Goal: Task Accomplishment & Management: Use online tool/utility

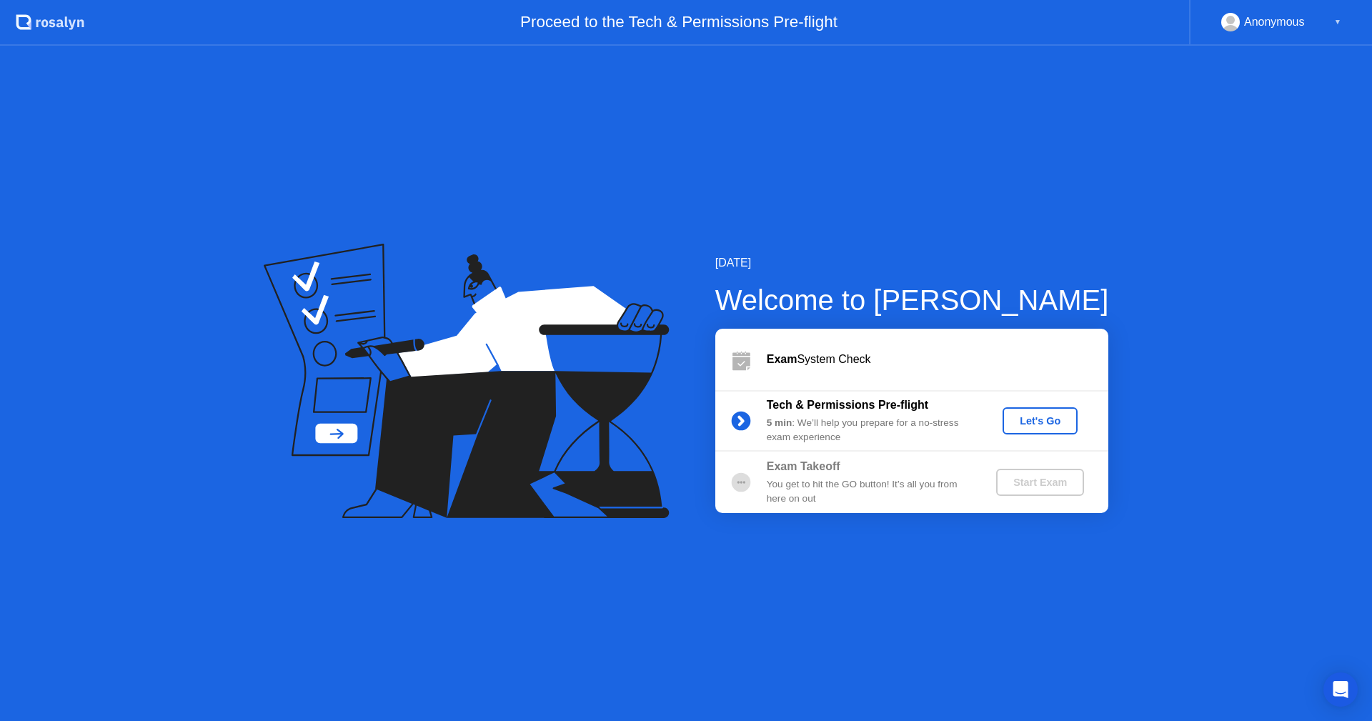
click at [1057, 419] on div "Let's Go" at bounding box center [1040, 420] width 64 height 11
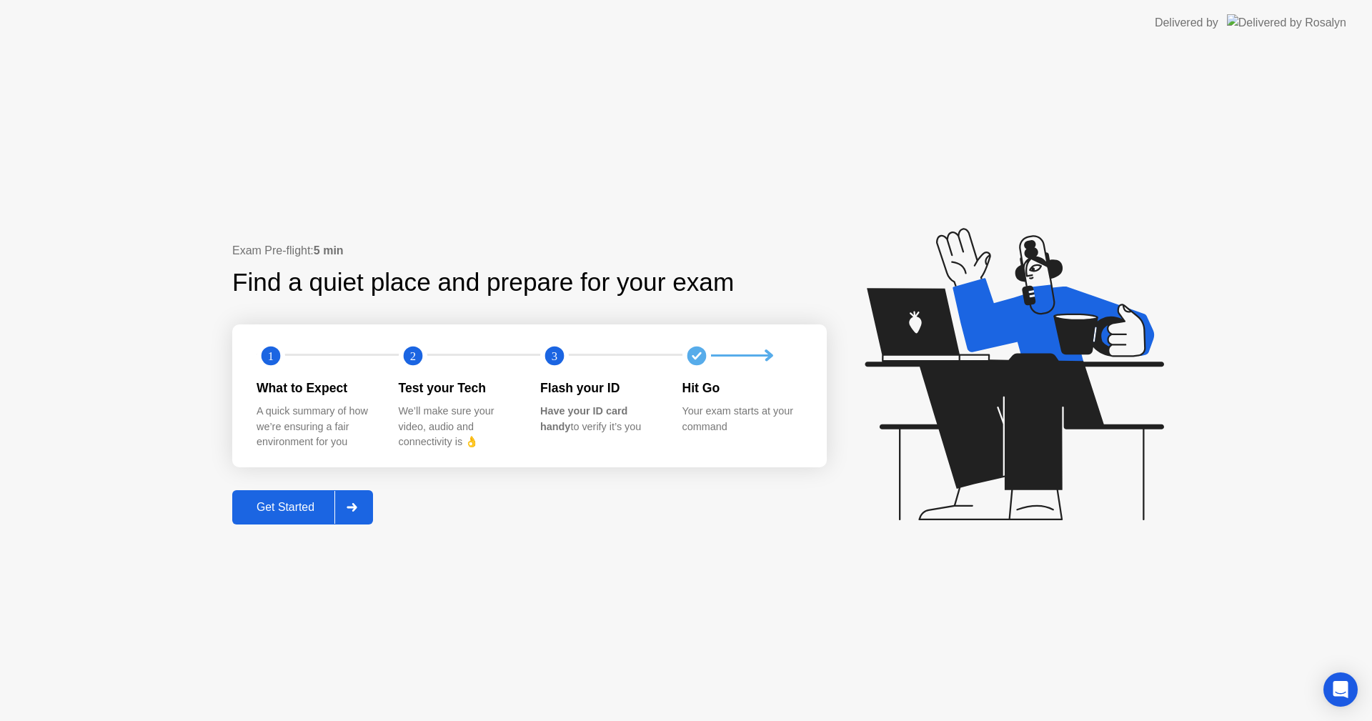
click at [294, 501] on div "Get Started" at bounding box center [285, 507] width 98 height 13
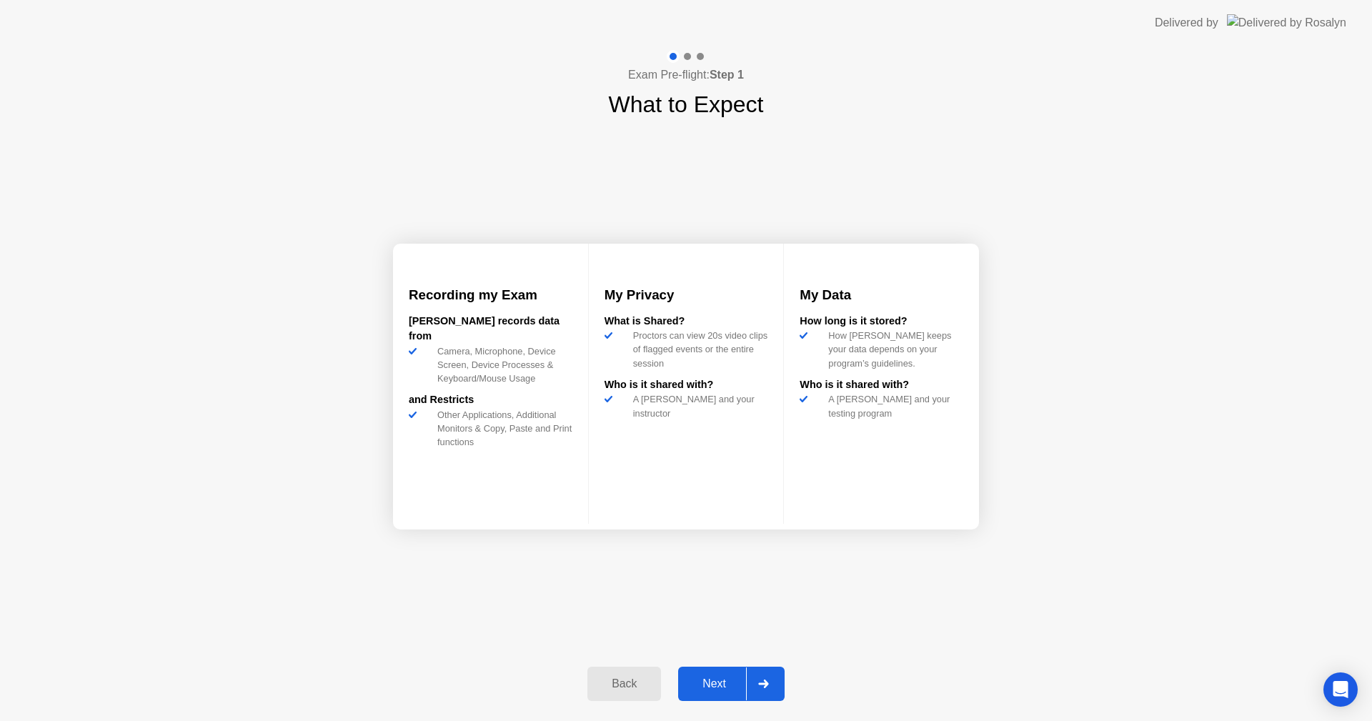
click at [725, 689] on div "Next" at bounding box center [714, 683] width 64 height 13
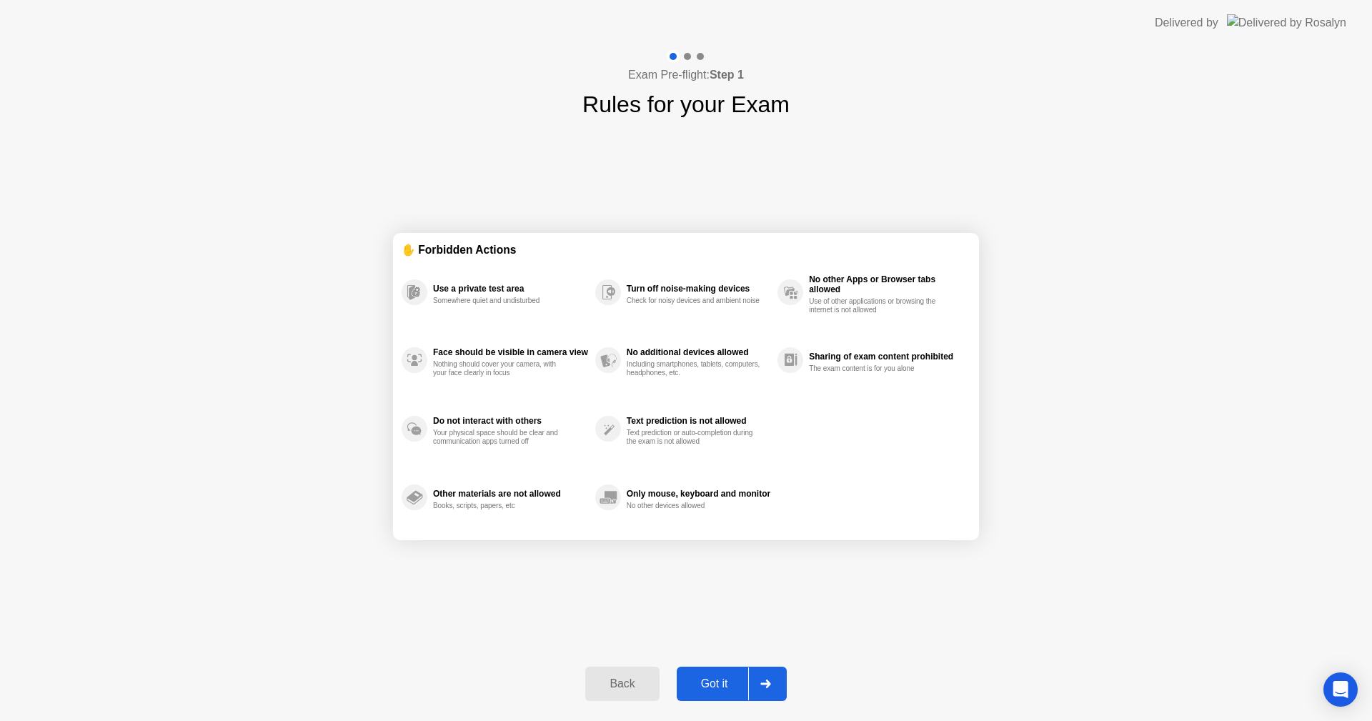
click at [710, 683] on div "Got it" at bounding box center [714, 683] width 67 height 13
select select "Available cameras"
select select "Available speakers"
select select "Available microphones"
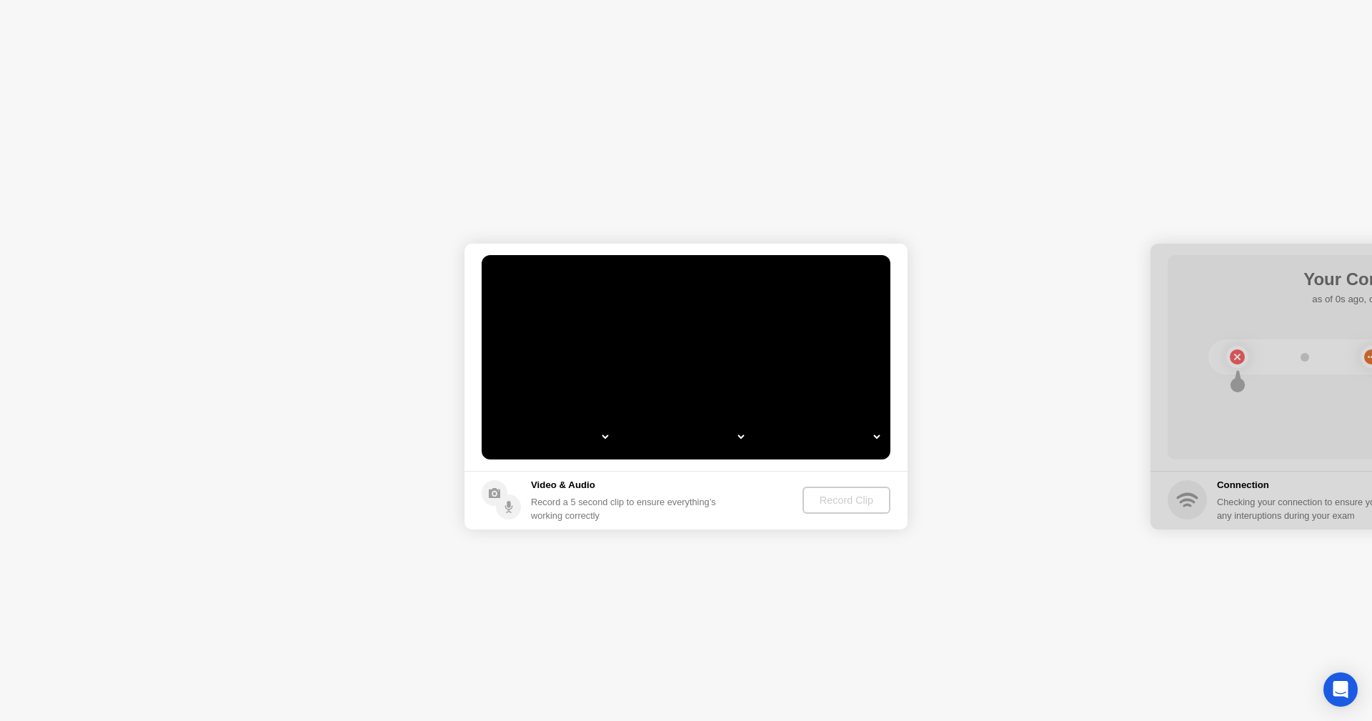
select select "**********"
select select "*******"
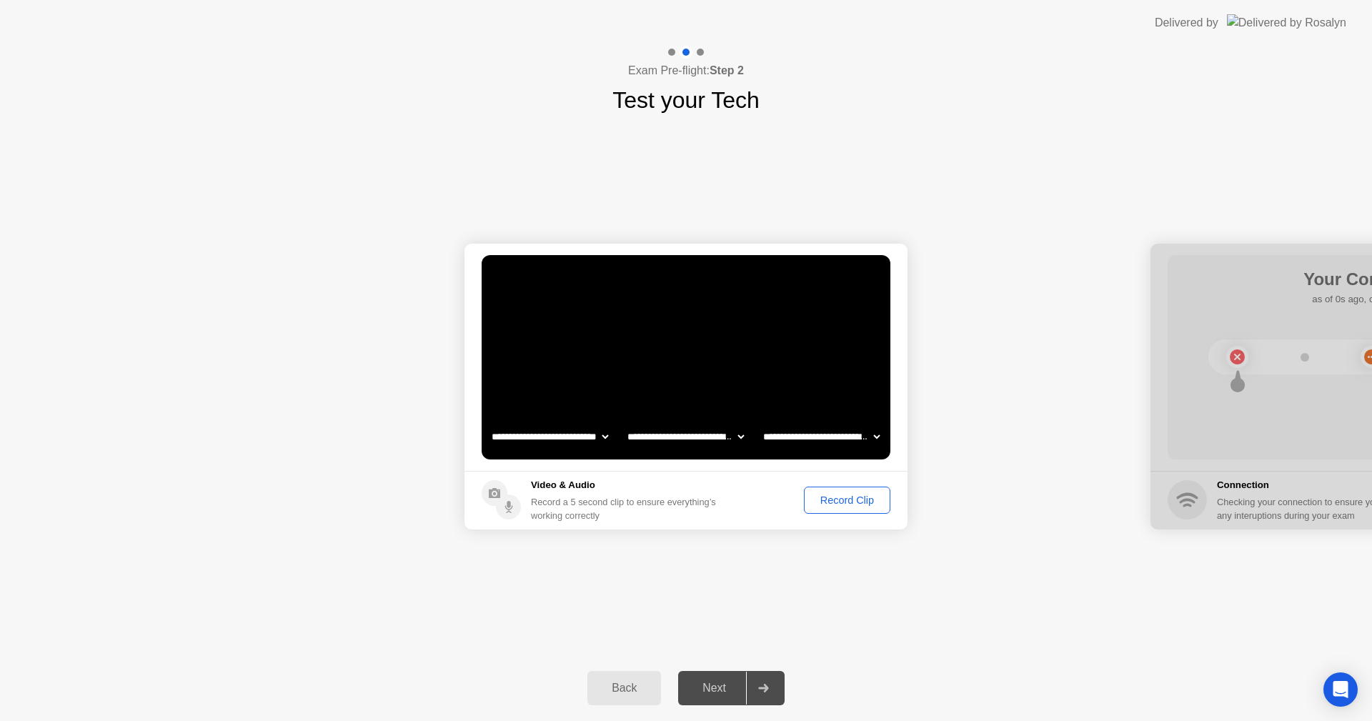
click at [858, 499] on div "Record Clip" at bounding box center [847, 499] width 76 height 11
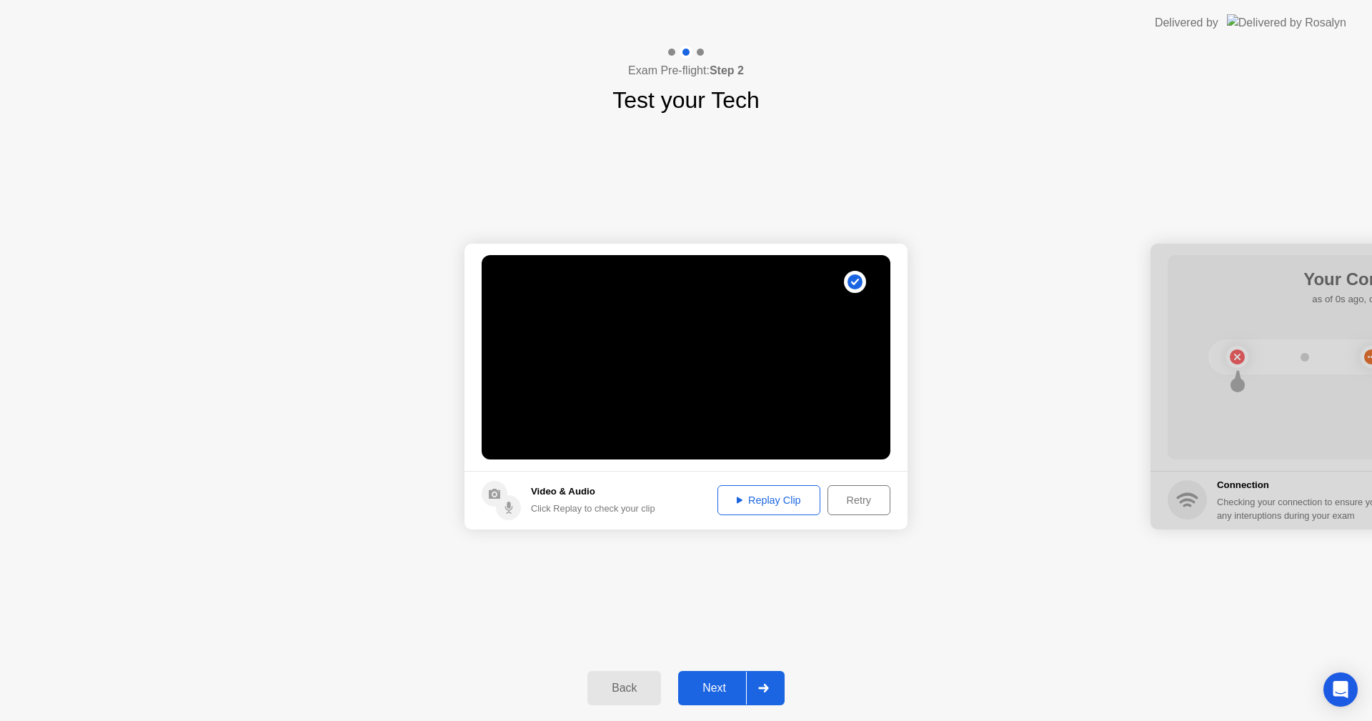
click at [780, 509] on button "Replay Clip" at bounding box center [768, 500] width 103 height 30
click at [712, 681] on div "Next" at bounding box center [714, 687] width 64 height 13
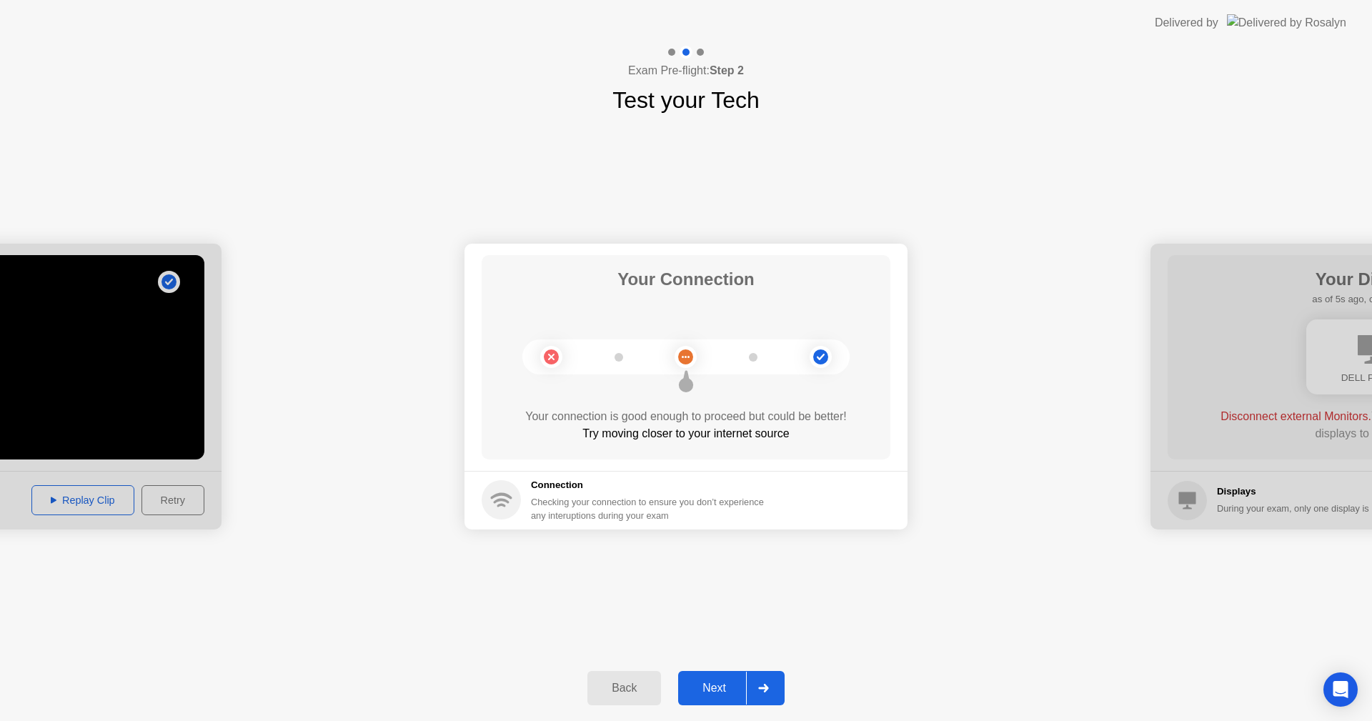
click at [714, 681] on div "Next" at bounding box center [714, 687] width 64 height 13
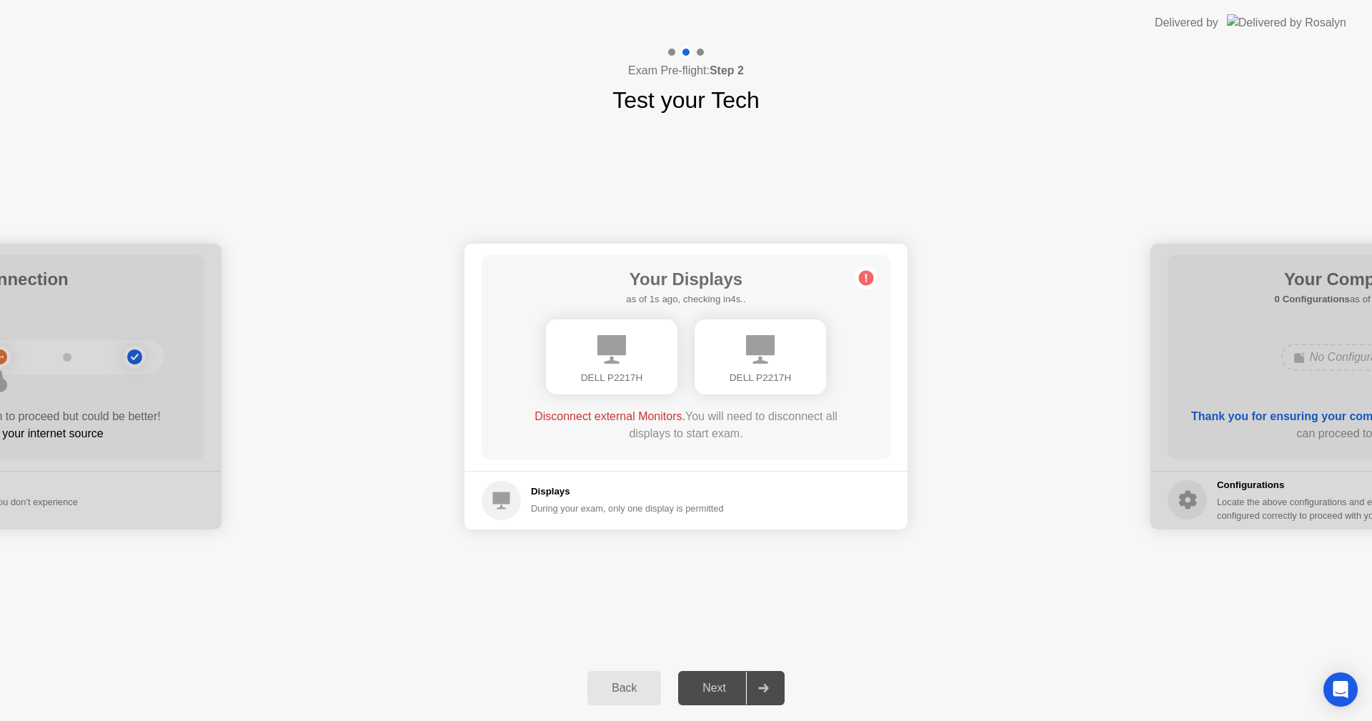
click at [652, 358] on div "DELL P2217H" at bounding box center [611, 356] width 131 height 75
click at [772, 368] on div "DELL P2217H" at bounding box center [759, 356] width 131 height 75
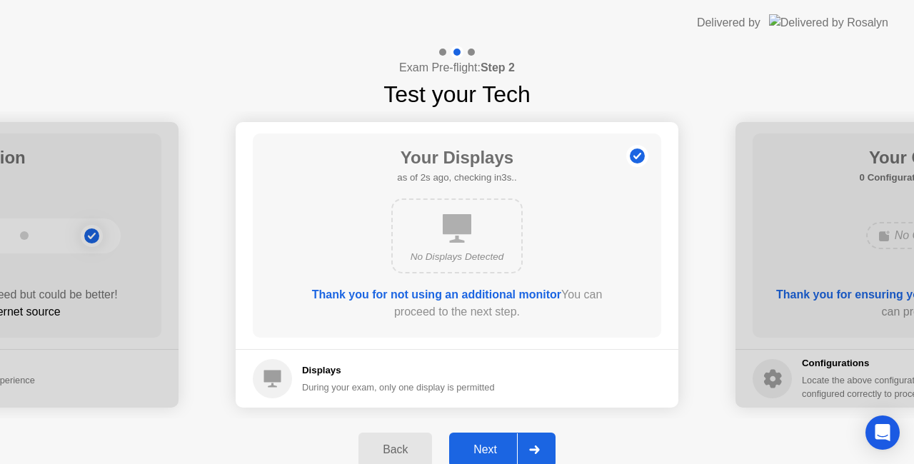
drag, startPoint x: 490, startPoint y: 448, endPoint x: 496, endPoint y: 434, distance: 14.7
click at [491, 446] on div "Next" at bounding box center [486, 450] width 64 height 13
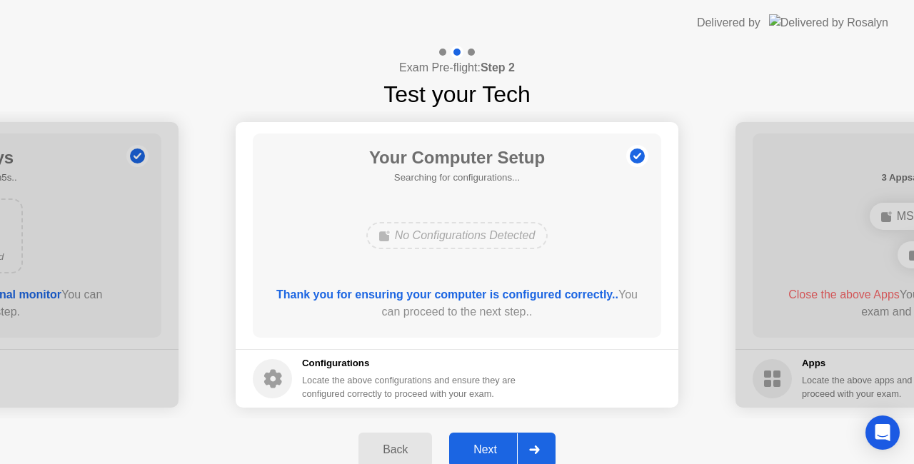
click at [490, 444] on div "Next" at bounding box center [486, 450] width 64 height 13
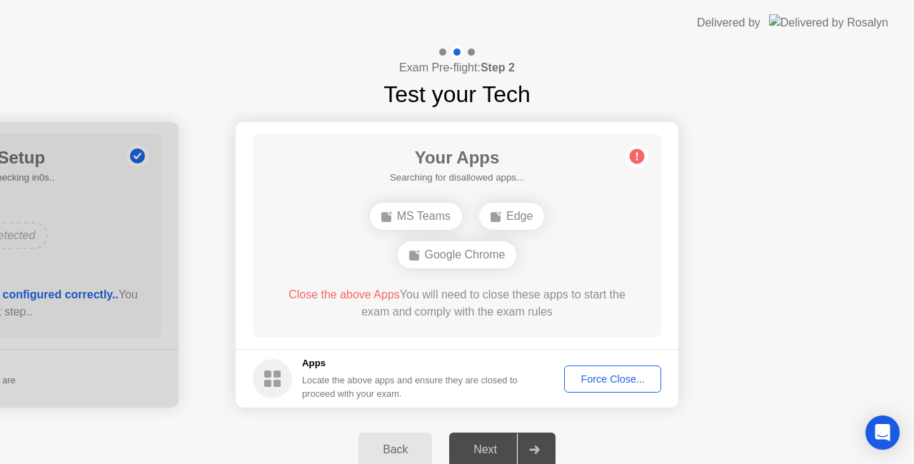
click at [406, 447] on div "Back" at bounding box center [395, 450] width 65 height 13
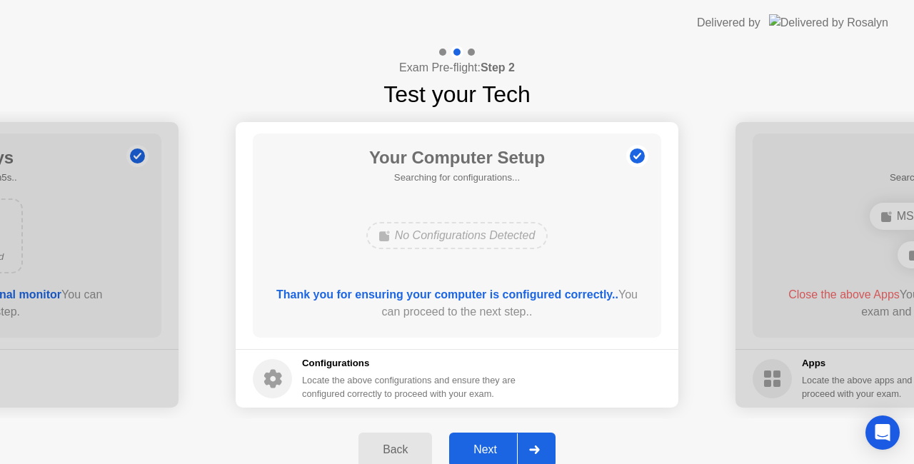
click at [481, 450] on div "Next" at bounding box center [486, 450] width 64 height 13
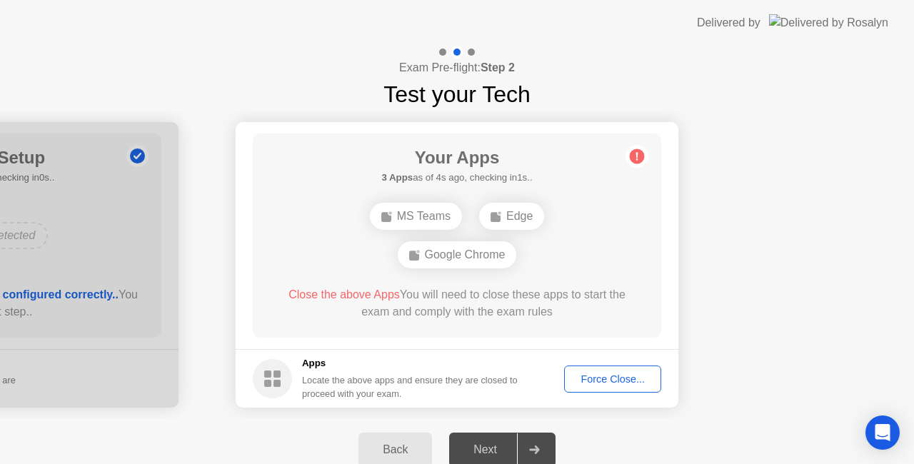
click at [486, 450] on div "Next" at bounding box center [486, 450] width 64 height 13
click at [284, 60] on div "Exam Pre-flight: Step 2 Test your Tech" at bounding box center [457, 79] width 914 height 66
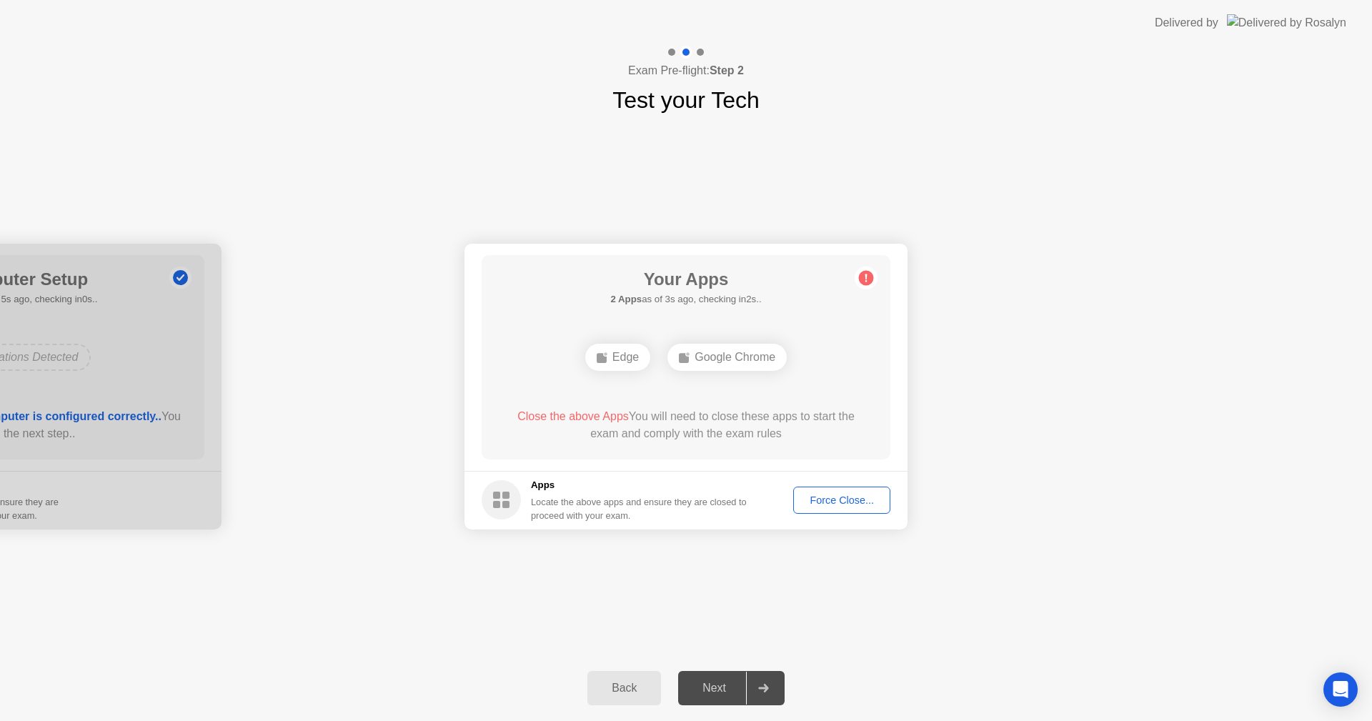
click at [836, 498] on div "Force Close..." at bounding box center [841, 499] width 87 height 11
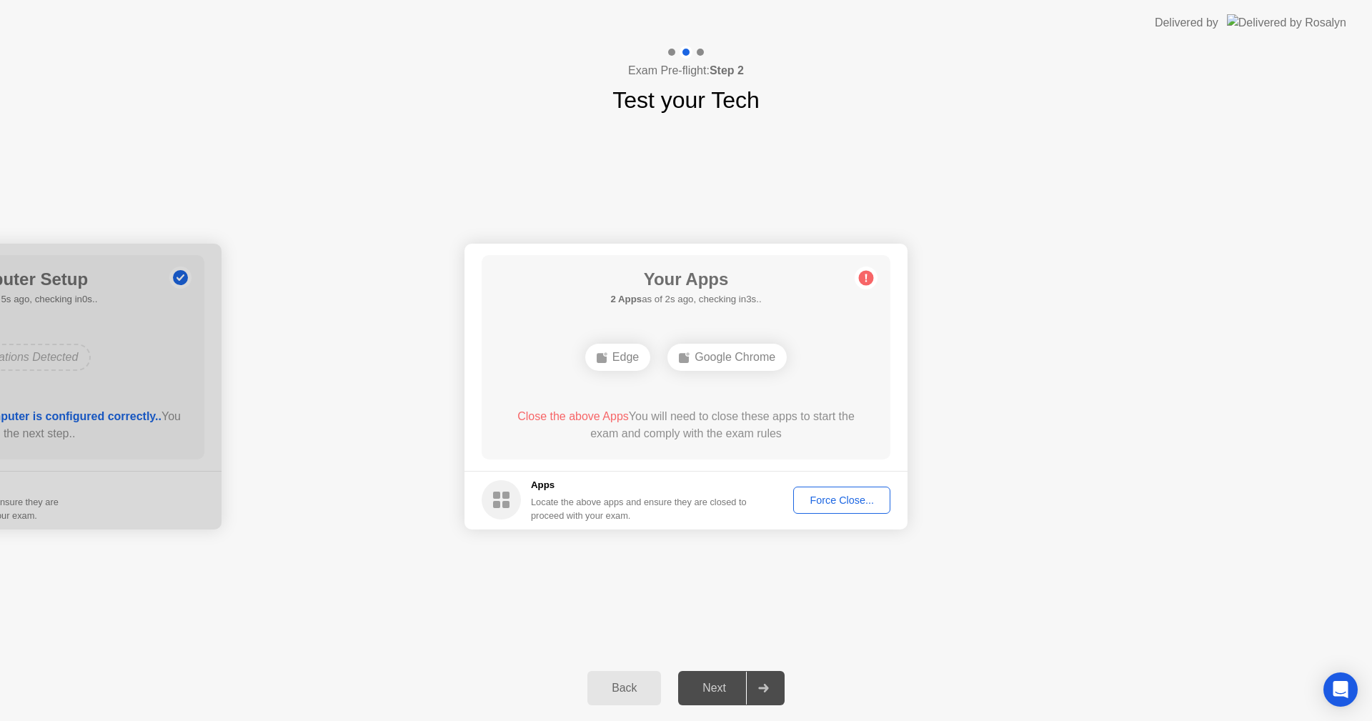
click at [728, 609] on div "**********" at bounding box center [686, 386] width 1372 height 538
click at [587, 416] on span "Close the above Apps" at bounding box center [572, 416] width 111 height 12
click at [844, 503] on div "Force Close..." at bounding box center [841, 499] width 87 height 11
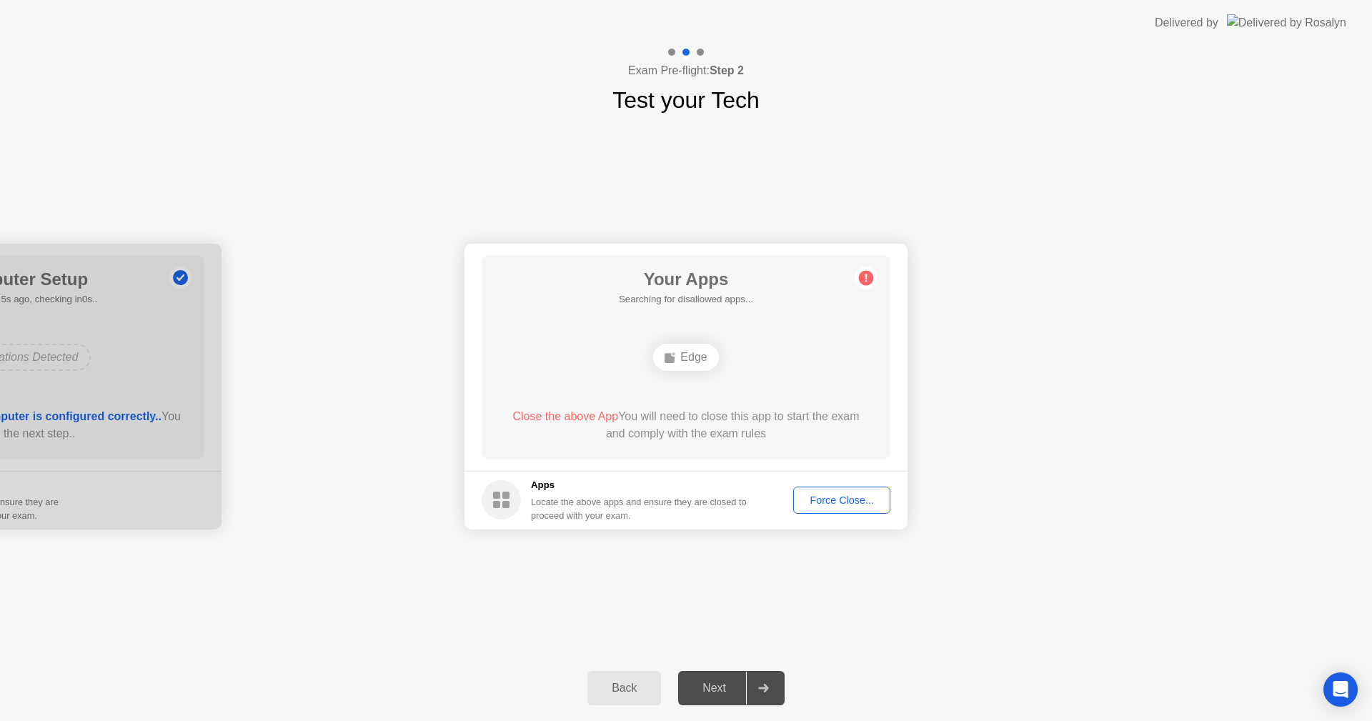
click at [837, 504] on div "Force Close..." at bounding box center [841, 499] width 87 height 11
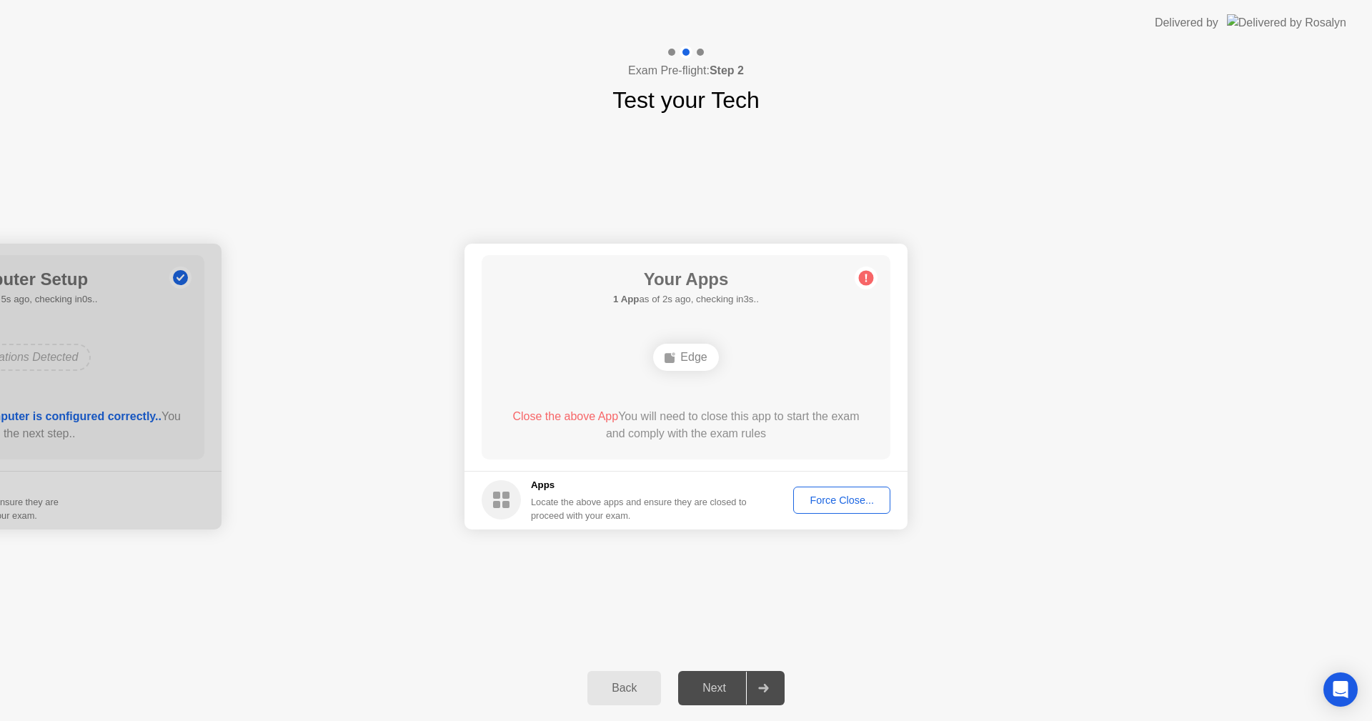
click at [864, 502] on div "Force Close..." at bounding box center [841, 499] width 87 height 11
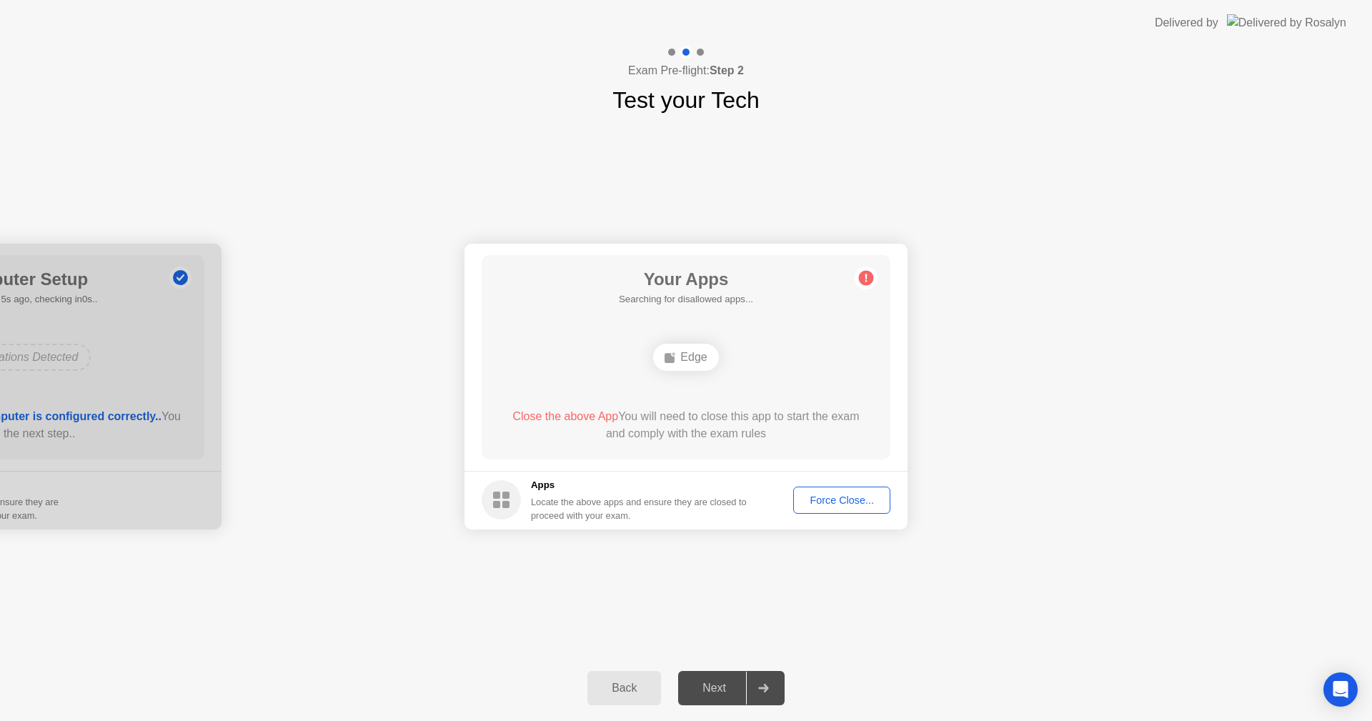
click at [816, 605] on div "**********" at bounding box center [686, 386] width 1372 height 538
click at [597, 415] on span "Close the above App" at bounding box center [565, 416] width 106 height 12
click at [844, 501] on div "Force Close..." at bounding box center [841, 499] width 87 height 11
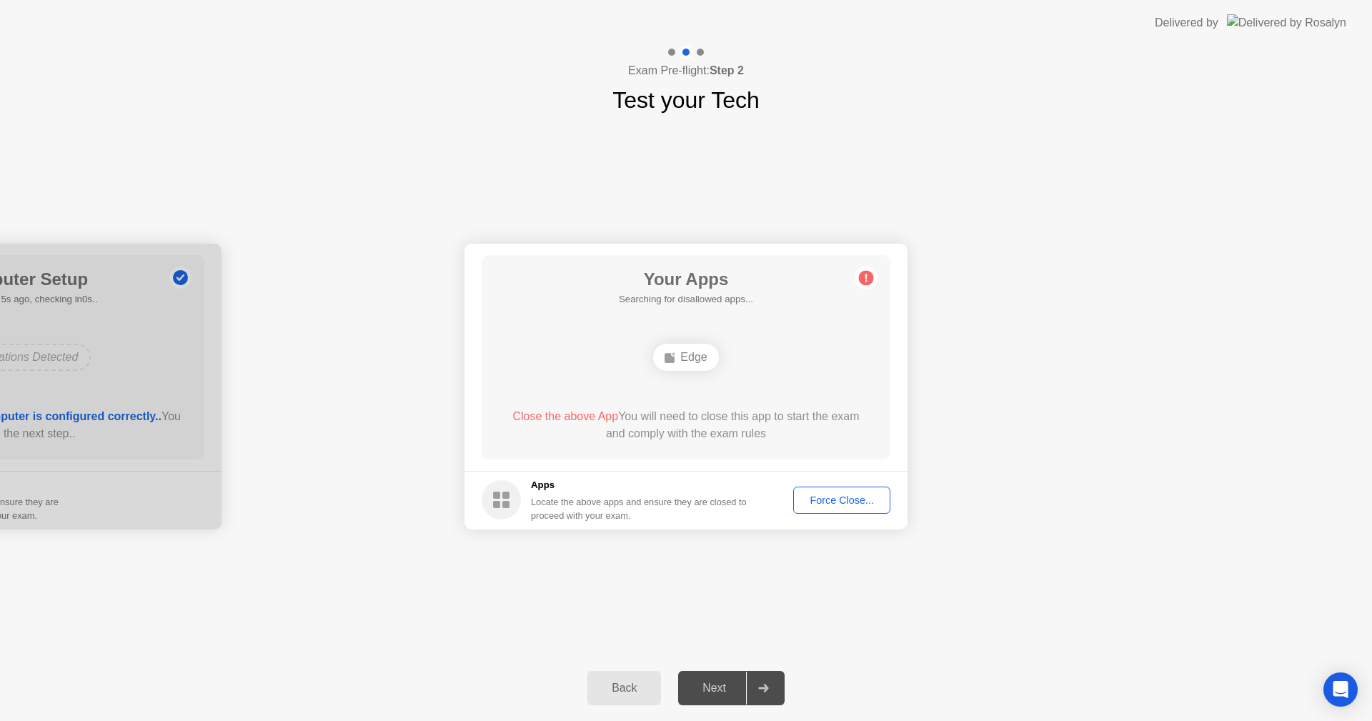
click at [1024, 611] on div "**********" at bounding box center [686, 386] width 1372 height 538
click at [846, 504] on div "Force Close..." at bounding box center [841, 499] width 87 height 11
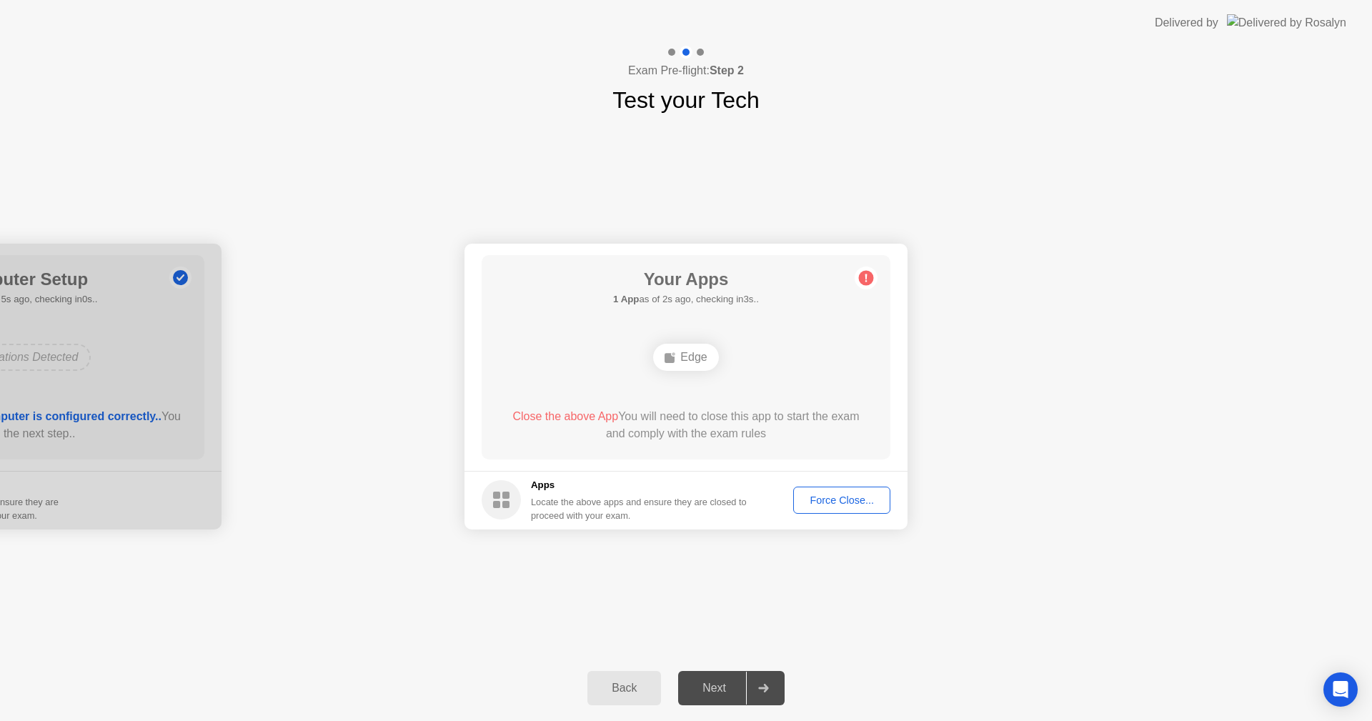
click at [856, 506] on div "Force Close..." at bounding box center [841, 499] width 87 height 11
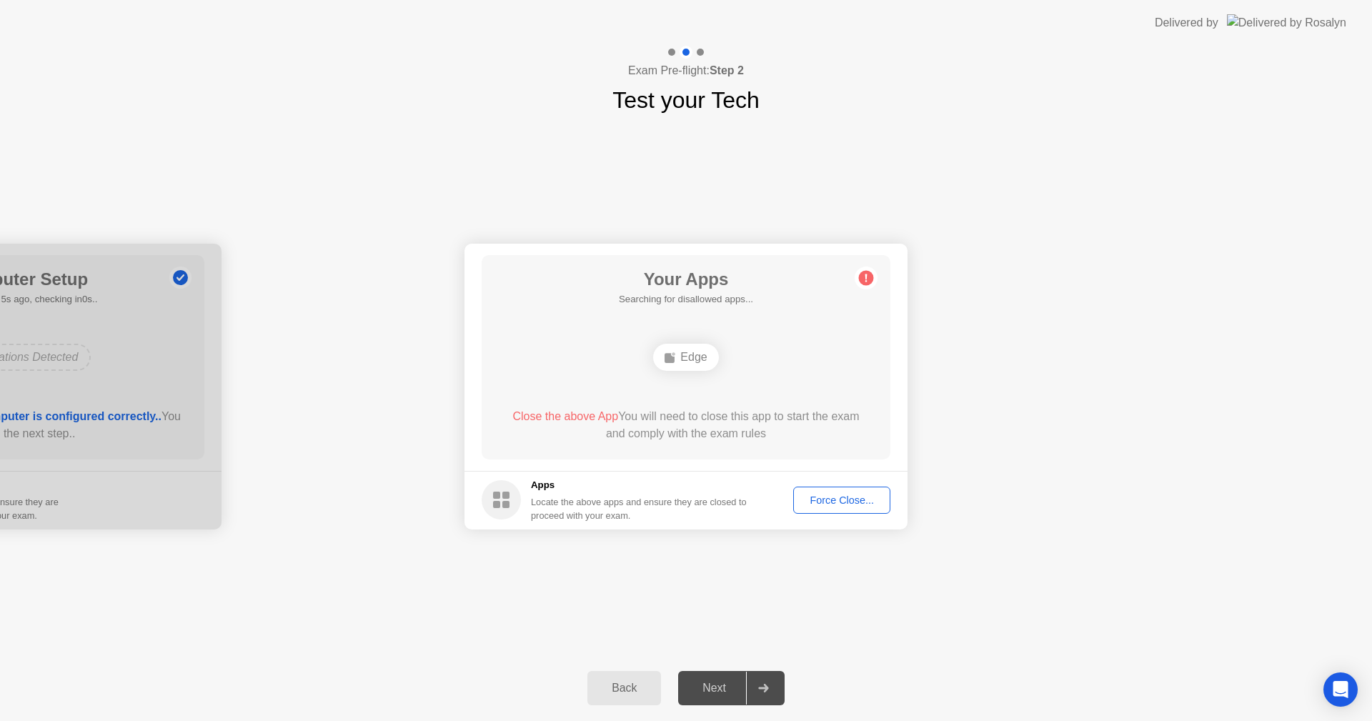
click at [831, 496] on div "Force Close..." at bounding box center [841, 499] width 87 height 11
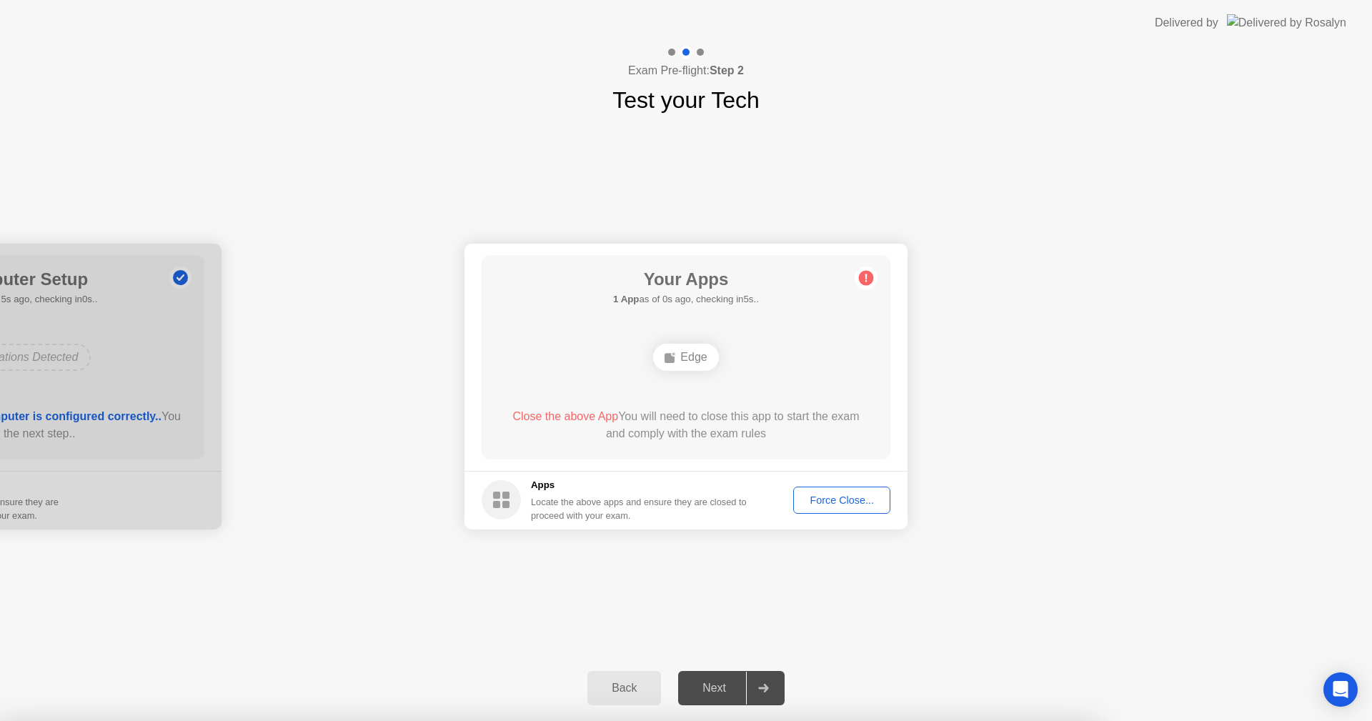
drag, startPoint x: 740, startPoint y: 443, endPoint x: 905, endPoint y: 421, distance: 166.4
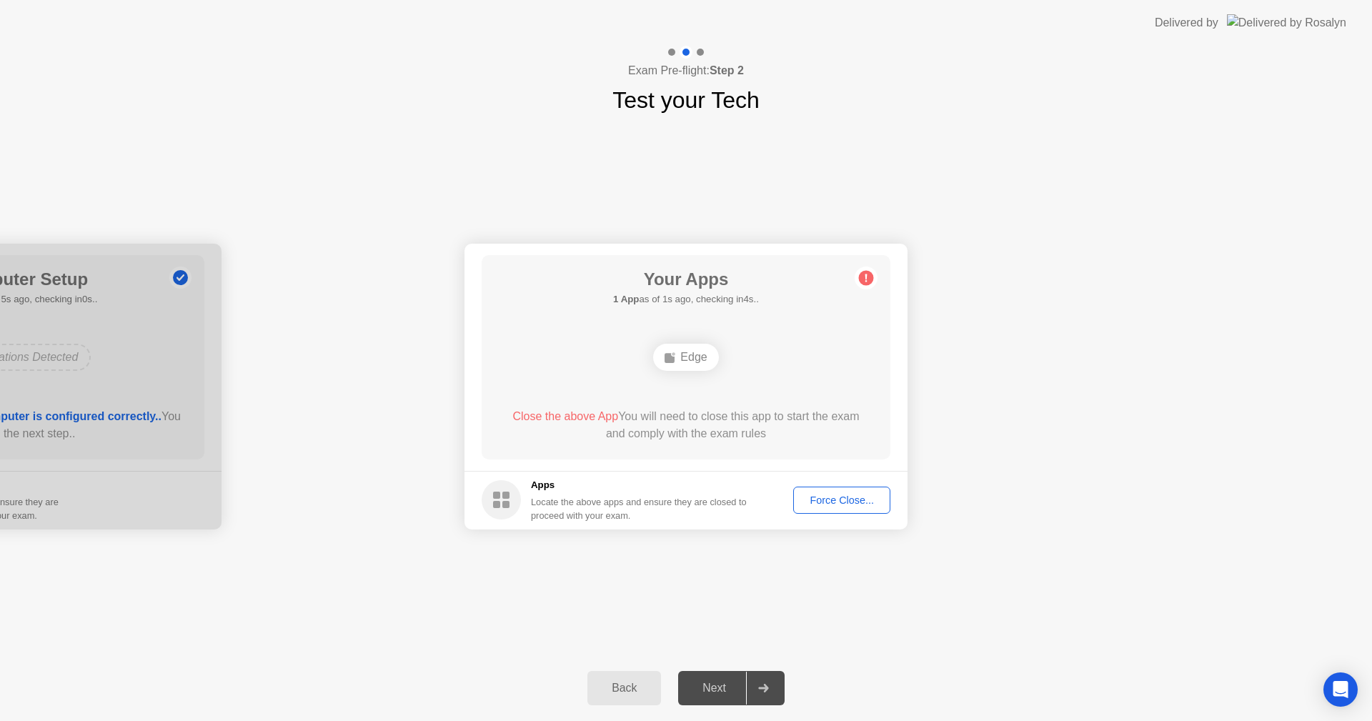
click at [839, 495] on div "Force Close..." at bounding box center [841, 499] width 87 height 11
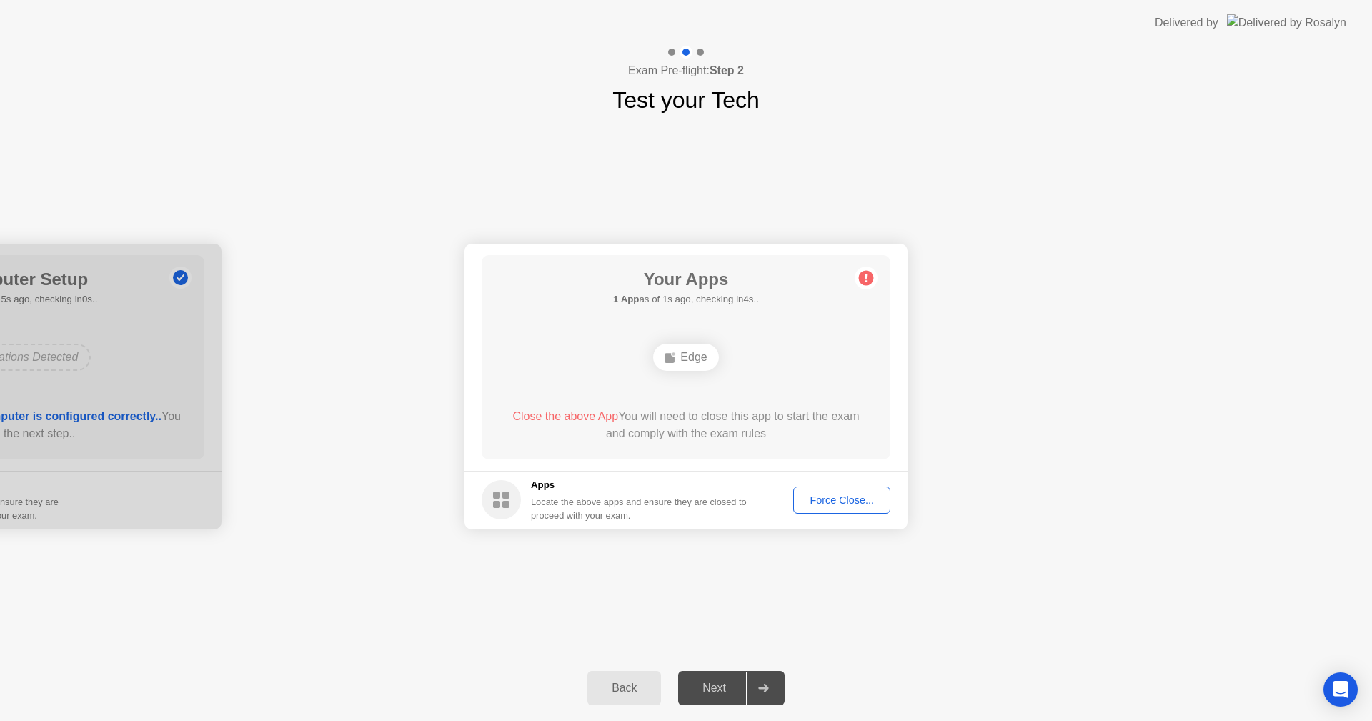
click at [868, 278] on circle at bounding box center [866, 277] width 15 height 15
click at [498, 499] on circle at bounding box center [500, 499] width 39 height 39
click at [825, 499] on div "Force Close..." at bounding box center [841, 499] width 87 height 11
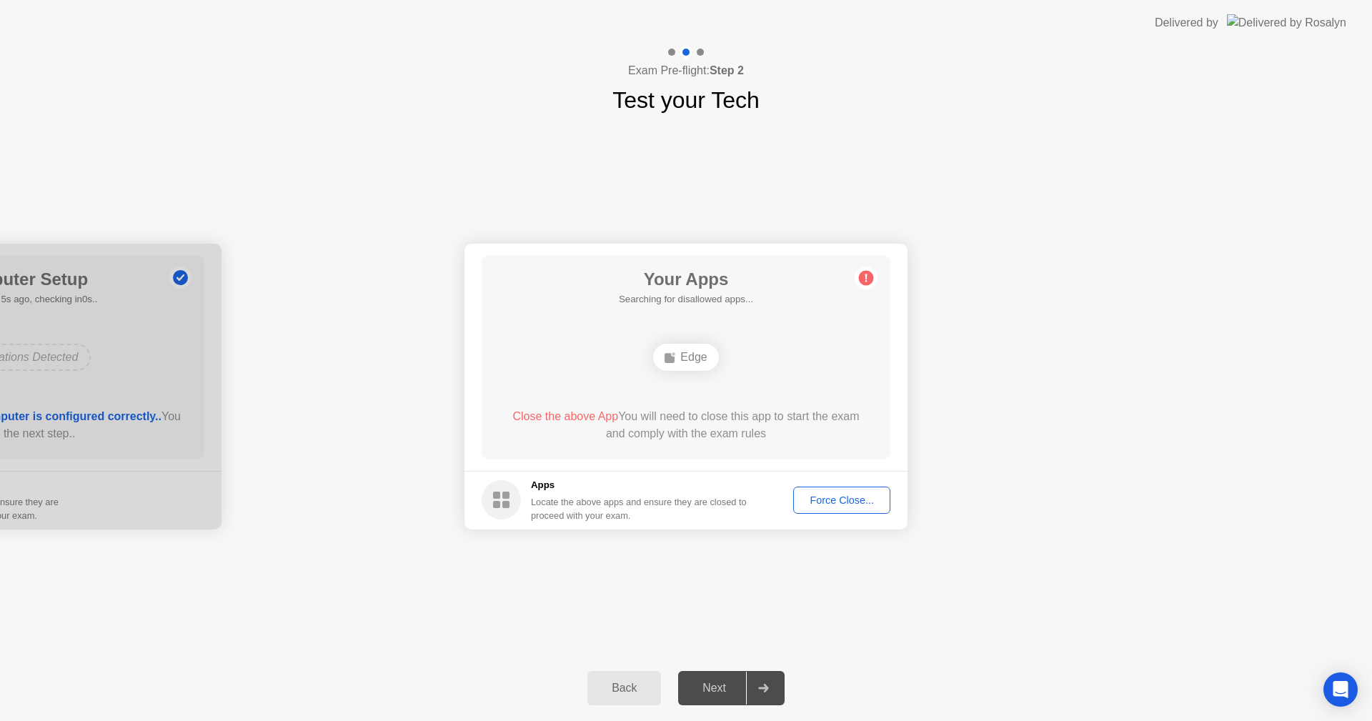
click at [601, 417] on span "Close the above App" at bounding box center [565, 416] width 106 height 12
